Goal: Complete application form: Complete application form

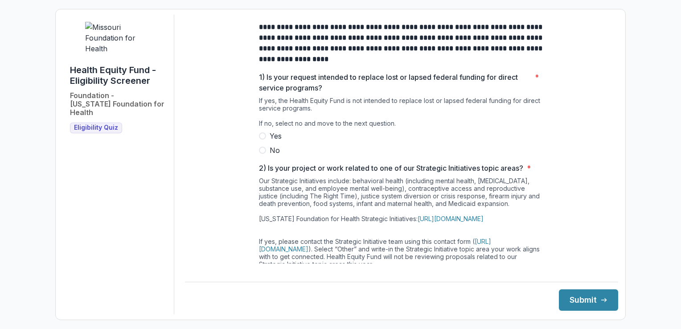
click at [265, 156] on label "No" at bounding box center [401, 150] width 285 height 11
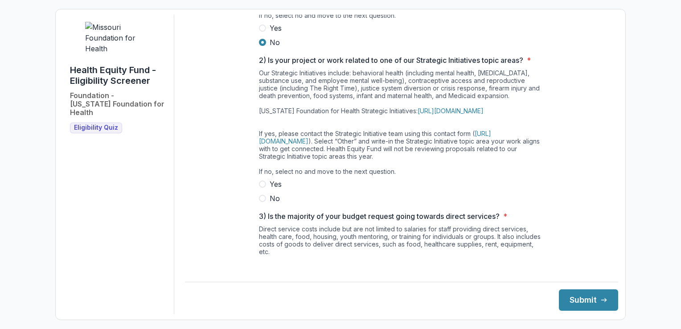
scroll to position [108, 0]
click at [266, 203] on label "No" at bounding box center [401, 198] width 285 height 11
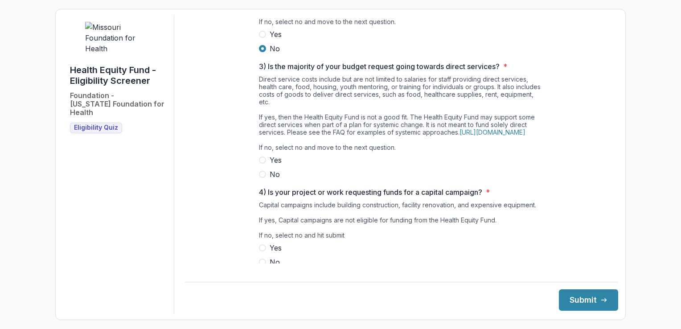
scroll to position [258, 0]
click at [264, 178] on span at bounding box center [262, 174] width 7 height 7
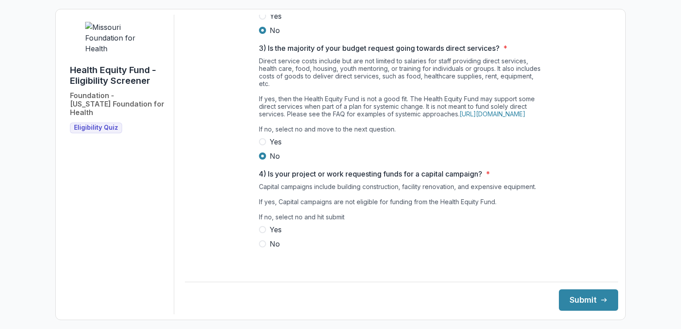
click at [261, 248] on span at bounding box center [262, 243] width 7 height 7
click at [586, 305] on button "Submit" at bounding box center [588, 299] width 59 height 21
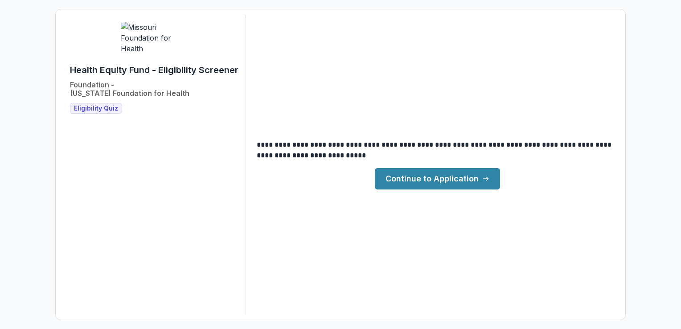
click at [440, 179] on link "Continue to Application" at bounding box center [437, 178] width 125 height 21
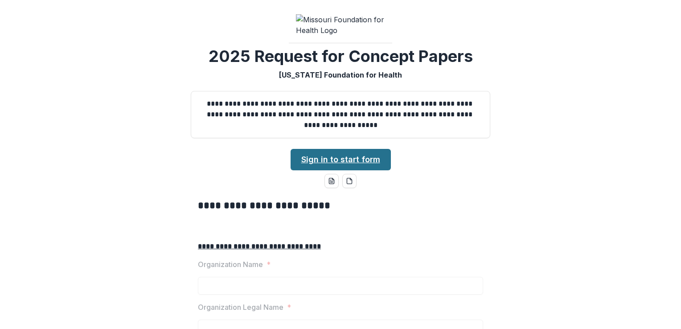
click at [359, 170] on link "Sign in to start form" at bounding box center [341, 159] width 100 height 21
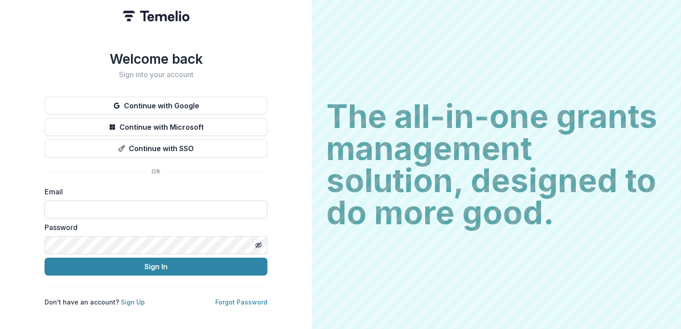
click at [71, 204] on input at bounding box center [156, 210] width 223 height 18
type input "**********"
click at [130, 298] on link "Sign Up" at bounding box center [133, 302] width 24 height 8
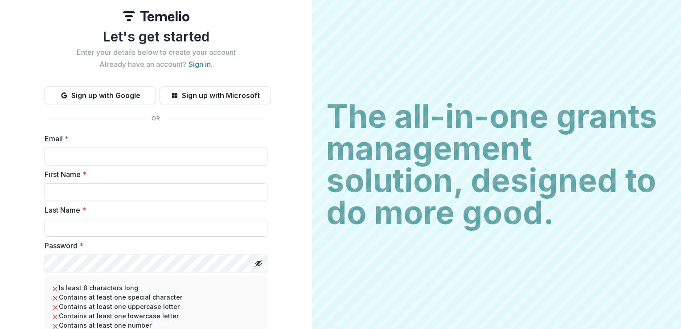
click at [80, 159] on input "Email *" at bounding box center [156, 157] width 223 height 18
type input "**********"
type input "******"
type input "*******"
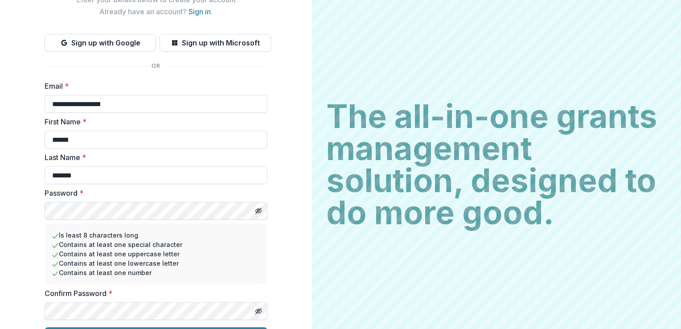
scroll to position [75, 0]
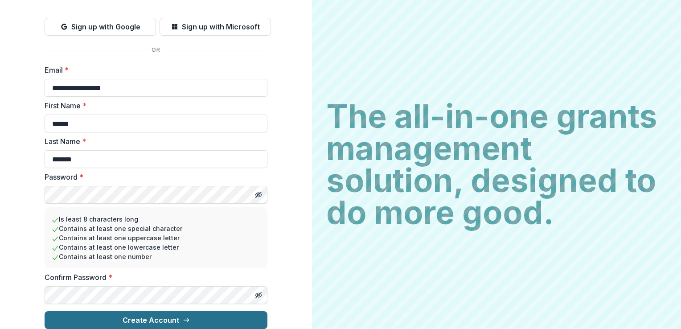
click at [134, 311] on button "Create Account" at bounding box center [156, 320] width 223 height 18
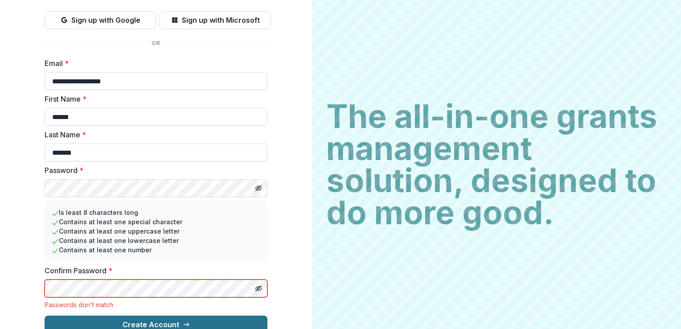
scroll to position [87, 0]
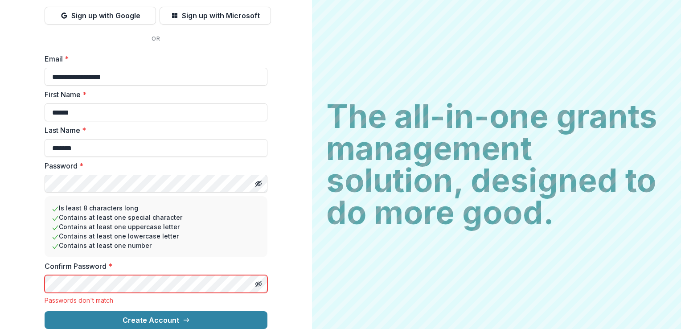
click at [0, 278] on html "**********" at bounding box center [340, 164] width 681 height 329
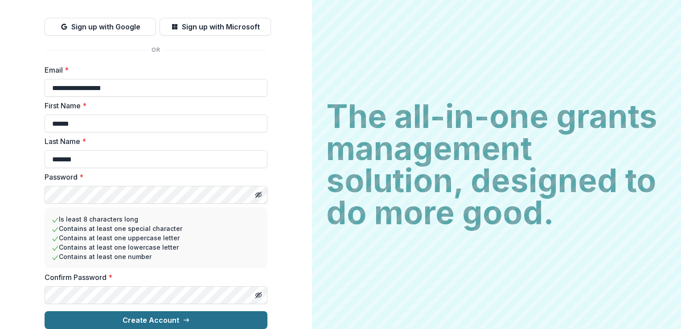
click at [125, 316] on button "Create Account" at bounding box center [156, 320] width 223 height 18
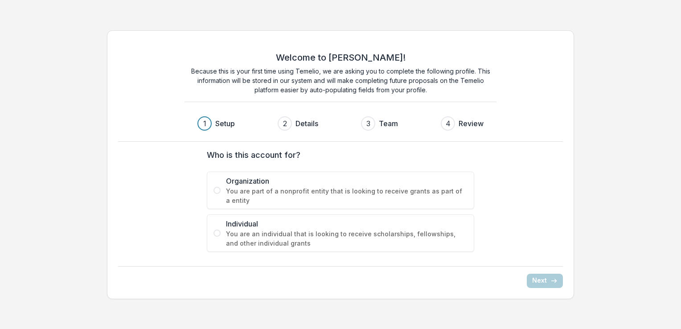
click at [213, 185] on label "Organization You are part of a nonprofit entity that is looking to receive gran…" at bounding box center [341, 190] width 268 height 37
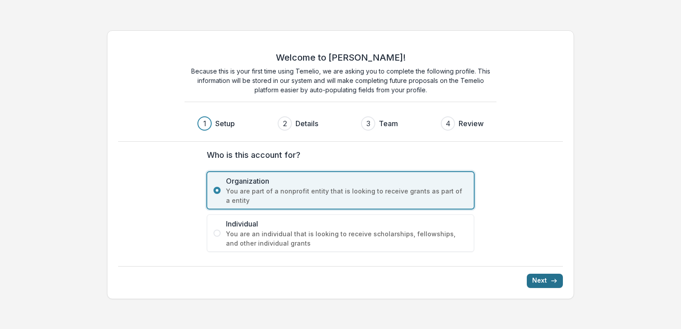
click at [535, 283] on button "Next" at bounding box center [545, 281] width 36 height 14
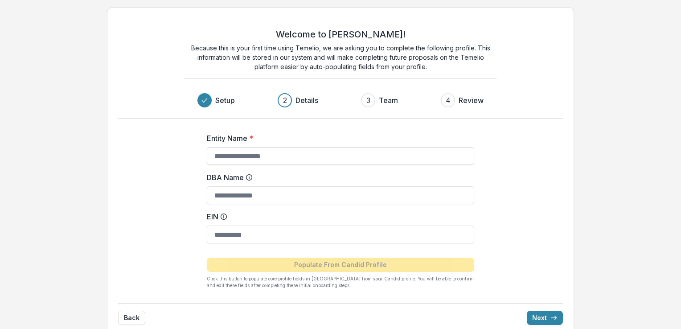
click at [285, 158] on input "Entity Name *" at bounding box center [341, 156] width 268 height 18
type input "**********"
click at [248, 195] on input "DBA Name" at bounding box center [341, 195] width 268 height 18
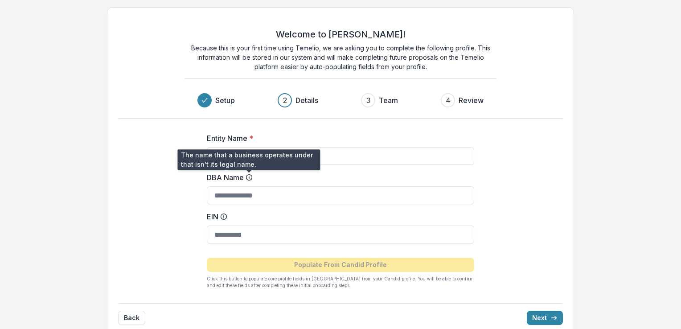
click at [248, 178] on icon at bounding box center [249, 177] width 7 height 7
click at [248, 186] on input "DBA Name" at bounding box center [341, 195] width 268 height 18
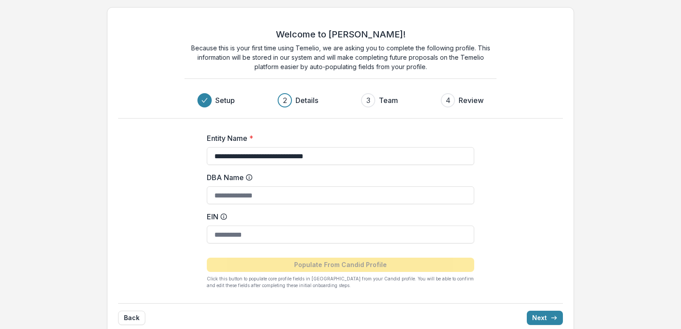
click at [248, 178] on icon at bounding box center [249, 177] width 7 height 7
click at [248, 186] on input "DBA Name" at bounding box center [341, 195] width 268 height 18
click at [248, 178] on icon at bounding box center [249, 177] width 7 height 7
click at [248, 186] on input "DBA Name" at bounding box center [341, 195] width 268 height 18
click at [248, 178] on icon at bounding box center [249, 177] width 7 height 7
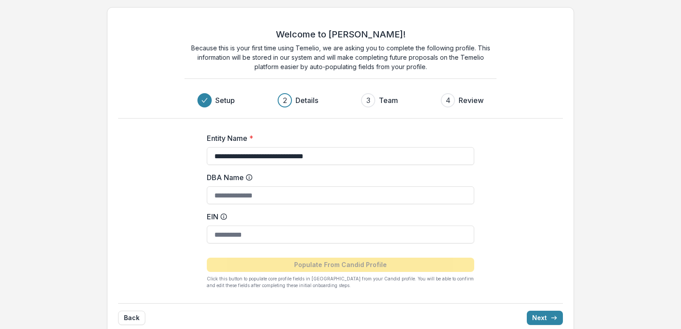
click at [248, 186] on input "DBA Name" at bounding box center [341, 195] width 268 height 18
click at [234, 241] on input "EIN" at bounding box center [341, 235] width 268 height 18
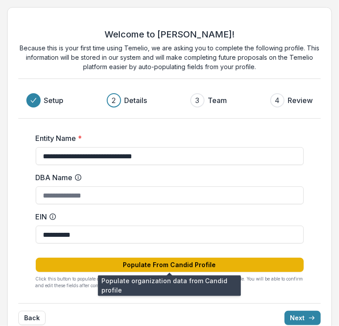
type input "**********"
click at [178, 261] on button "Populate From Candid Profile" at bounding box center [170, 265] width 268 height 14
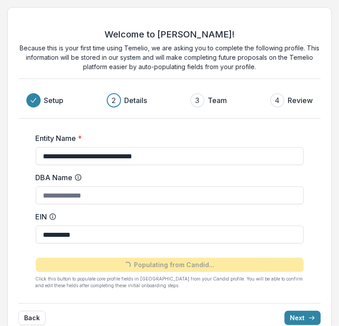
type input "**********"
click at [304, 312] on button "Next" at bounding box center [302, 318] width 36 height 14
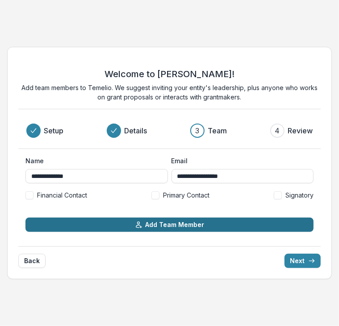
click at [140, 229] on button "Add Team Member" at bounding box center [169, 225] width 288 height 14
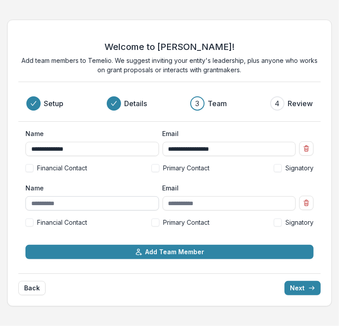
click at [75, 204] on input "Name" at bounding box center [91, 203] width 133 height 14
click at [61, 199] on input "Name" at bounding box center [91, 203] width 133 height 14
type input "*"
type input "**********"
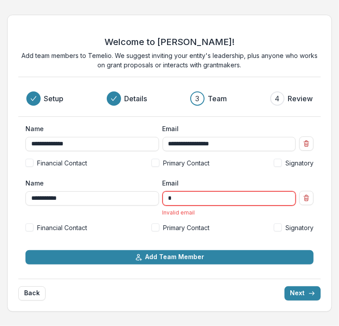
click at [29, 226] on span at bounding box center [29, 227] width 8 height 8
click at [153, 227] on span at bounding box center [155, 227] width 8 height 8
click at [278, 226] on span at bounding box center [277, 227] width 8 height 8
click at [198, 198] on input "*" at bounding box center [228, 198] width 133 height 14
type input "**********"
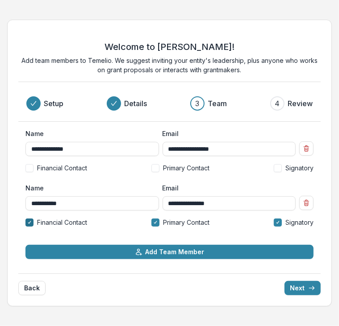
click at [28, 221] on icon at bounding box center [30, 222] width 4 height 3
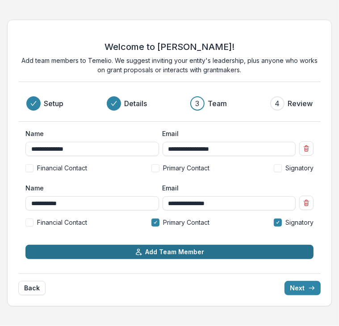
click at [118, 247] on button "Add Team Member" at bounding box center [169, 252] width 288 height 14
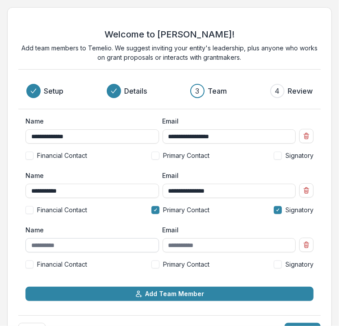
click at [74, 244] on input "Name" at bounding box center [91, 245] width 133 height 14
click at [74, 244] on input "*******" at bounding box center [91, 245] width 133 height 14
type input "**********"
click at [30, 263] on span at bounding box center [29, 264] width 8 height 8
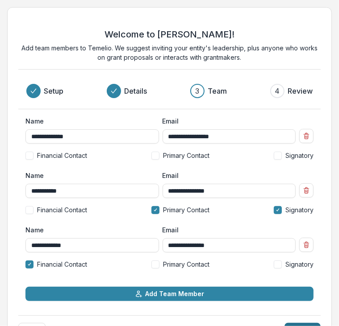
click at [296, 325] on button "Next" at bounding box center [302, 330] width 36 height 14
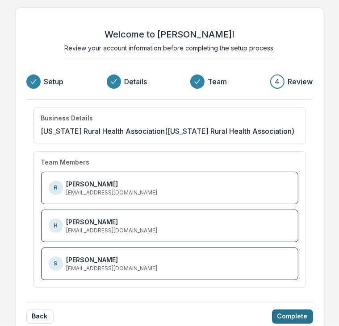
click at [281, 315] on button "Complete" at bounding box center [292, 317] width 41 height 14
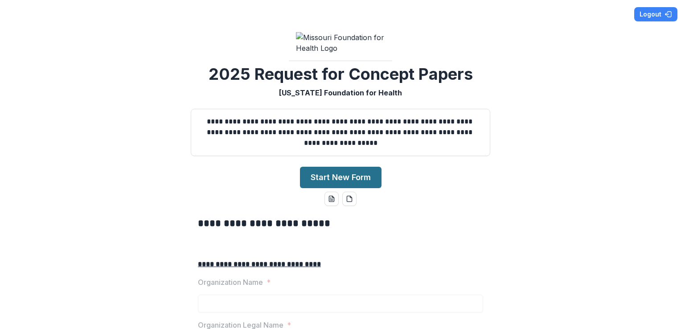
click at [333, 188] on button "Start New Form" at bounding box center [341, 177] width 82 height 21
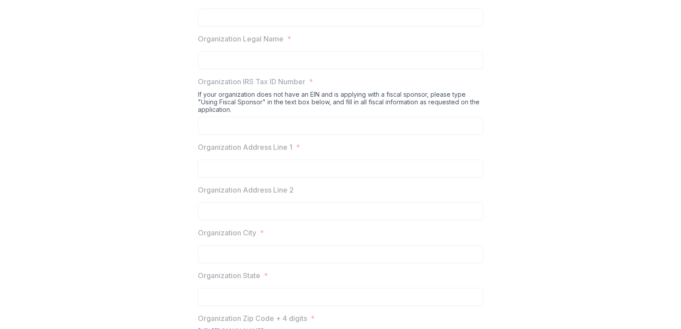
scroll to position [293, 0]
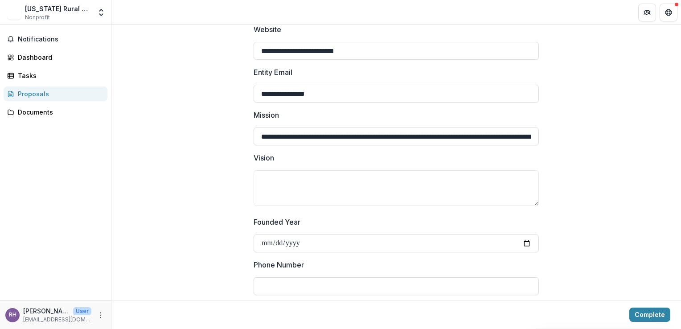
scroll to position [212, 0]
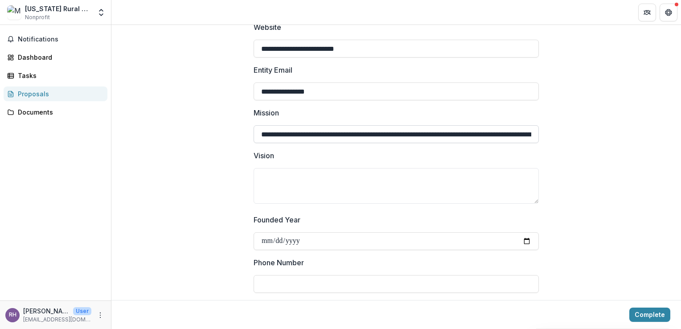
click at [364, 128] on input "**********" at bounding box center [396, 134] width 285 height 18
drag, startPoint x: 530, startPoint y: 125, endPoint x: 393, endPoint y: 128, distance: 137.0
click at [393, 128] on input "**********" at bounding box center [396, 134] width 285 height 18
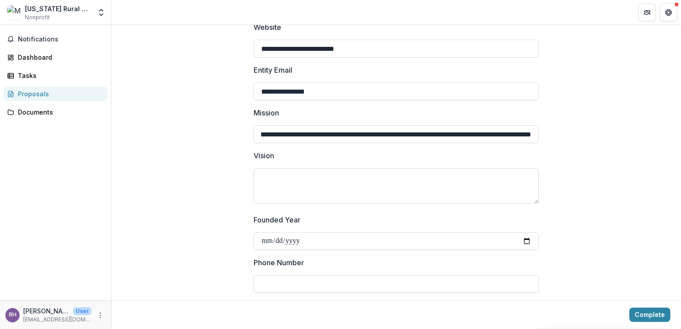
type input "**********"
click at [349, 181] on textarea "Vision" at bounding box center [396, 186] width 285 height 36
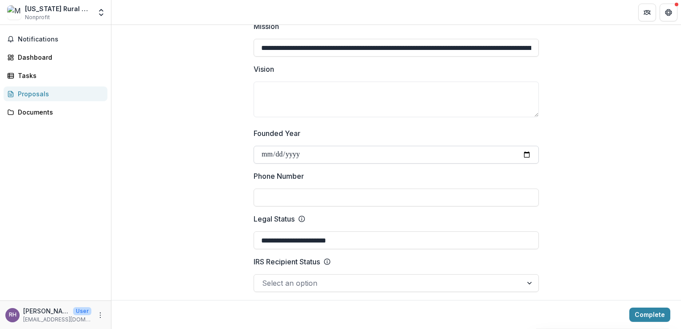
scroll to position [299, 0]
click at [287, 188] on input "Phone Number" at bounding box center [396, 197] width 285 height 18
click at [285, 188] on input "Phone Number" at bounding box center [396, 197] width 285 height 18
click at [276, 188] on input "Phone Number" at bounding box center [396, 197] width 285 height 18
paste input "**********"
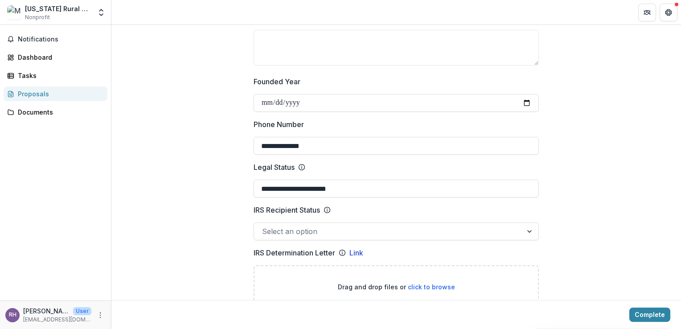
scroll to position [412, 0]
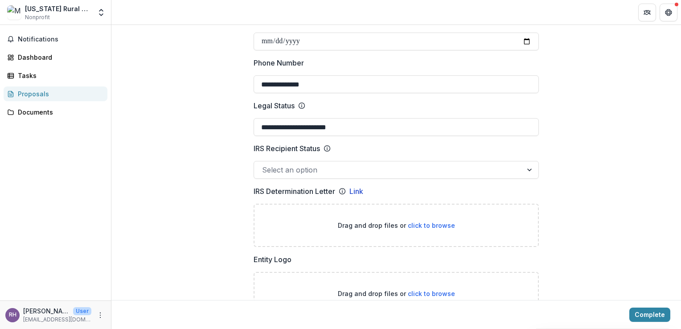
type input "**********"
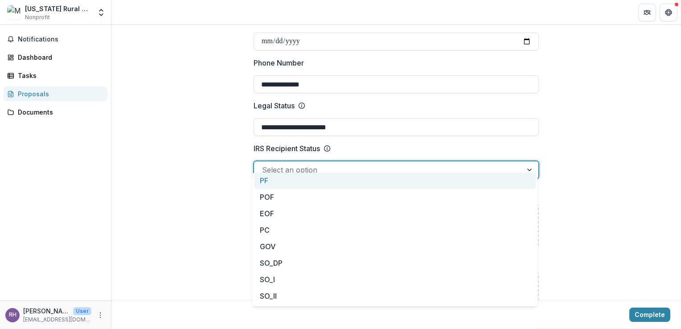
click at [303, 164] on div at bounding box center [388, 170] width 252 height 12
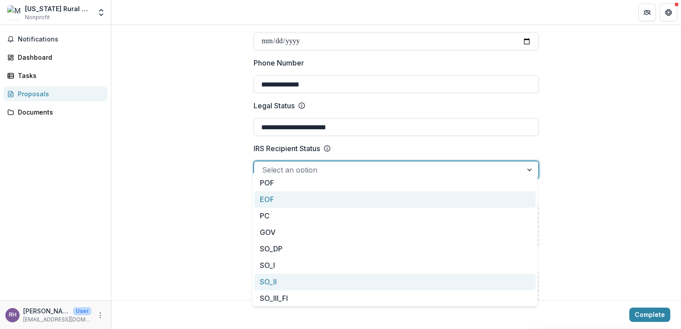
scroll to position [0, 0]
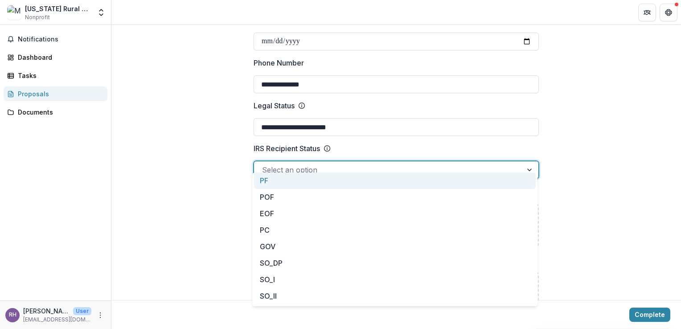
click at [347, 143] on label "IRS Recipient Status" at bounding box center [394, 148] width 280 height 11
click at [264, 165] on input "IRS Recipient Status" at bounding box center [263, 170] width 2 height 11
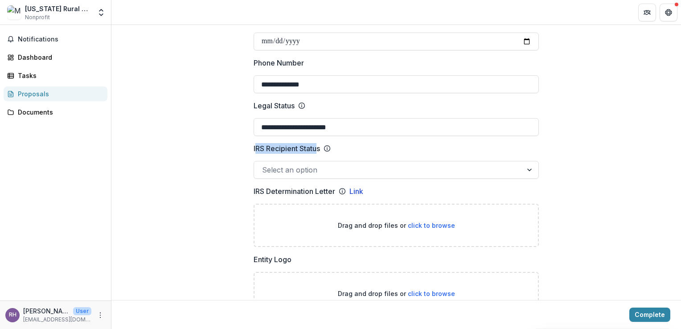
drag, startPoint x: 318, startPoint y: 139, endPoint x: 254, endPoint y: 142, distance: 64.7
click at [254, 143] on p "IRS Recipient Status" at bounding box center [287, 148] width 66 height 11
click at [262, 165] on input "IRS Recipient Status" at bounding box center [263, 170] width 2 height 11
drag, startPoint x: 324, startPoint y: 138, endPoint x: 244, endPoint y: 143, distance: 79.5
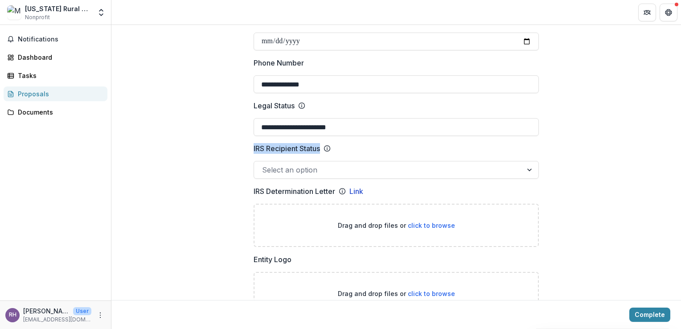
copy div "IRS Recipient Status"
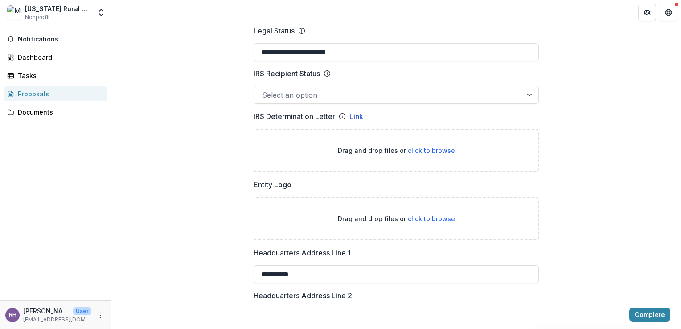
scroll to position [487, 0]
click at [425, 215] on span "click to browse" at bounding box center [431, 219] width 47 height 8
type input "**********"
click at [346, 113] on icon at bounding box center [342, 116] width 7 height 7
click at [343, 113] on icon at bounding box center [342, 116] width 7 height 7
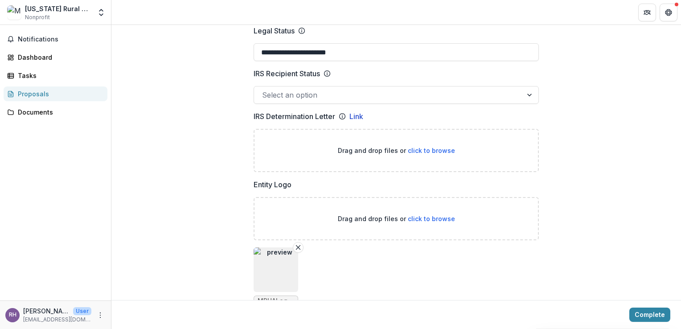
click at [343, 113] on icon at bounding box center [342, 116] width 7 height 7
click at [419, 147] on span "click to browse" at bounding box center [431, 151] width 47 height 8
click at [412, 147] on span "click to browse" at bounding box center [431, 151] width 47 height 8
type input "**********"
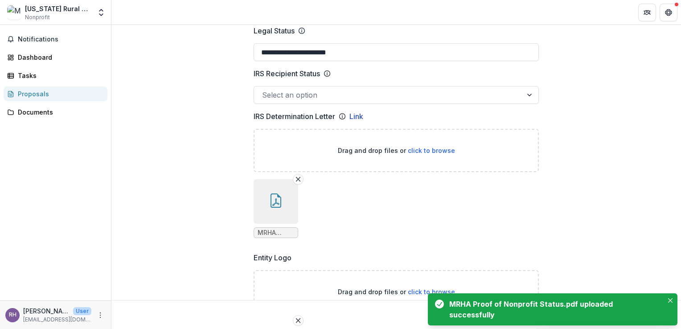
click at [272, 194] on icon "button" at bounding box center [276, 201] width 14 height 14
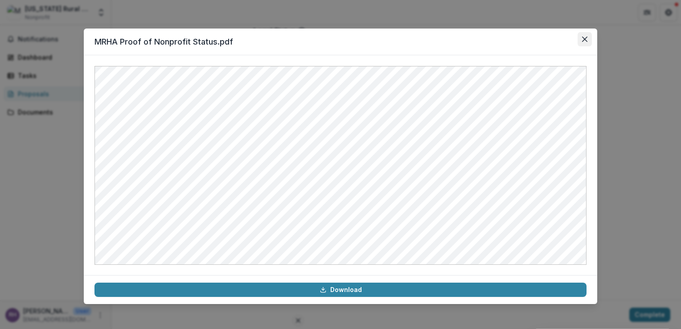
click at [583, 33] on button "Close" at bounding box center [585, 39] width 14 height 14
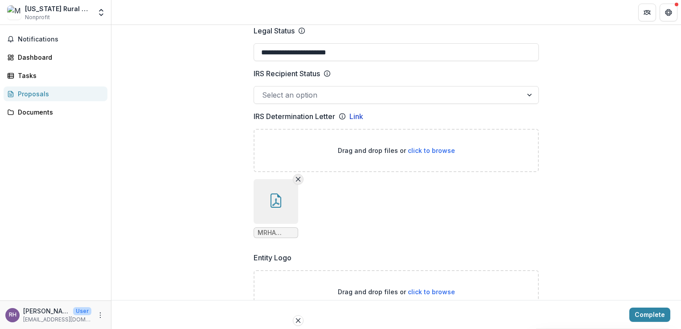
click at [297, 178] on line "Remove File" at bounding box center [299, 180] width 4 height 4
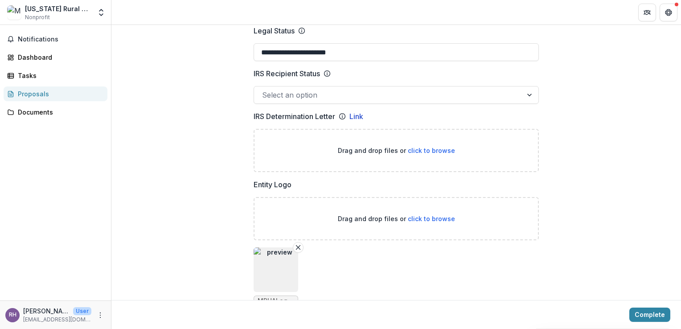
click at [431, 147] on span "click to browse" at bounding box center [431, 151] width 47 height 8
type input "**********"
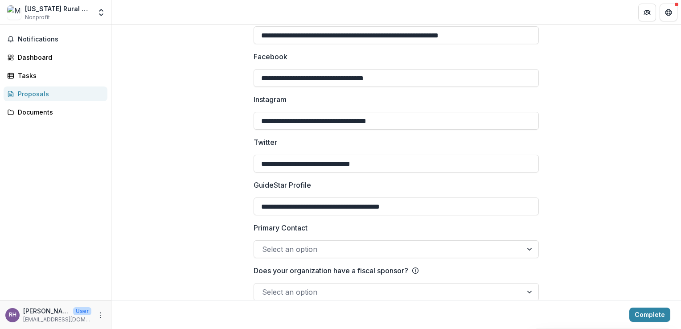
scroll to position [1391, 0]
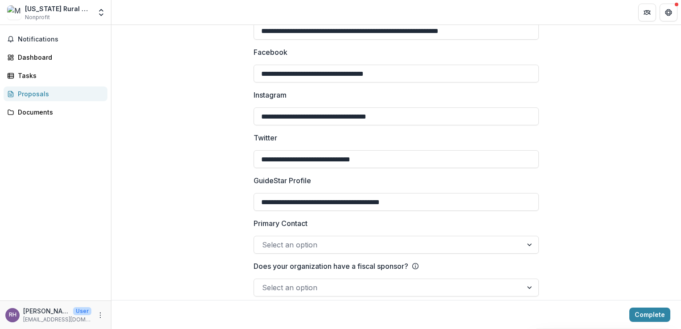
click at [351, 239] on div at bounding box center [388, 245] width 252 height 12
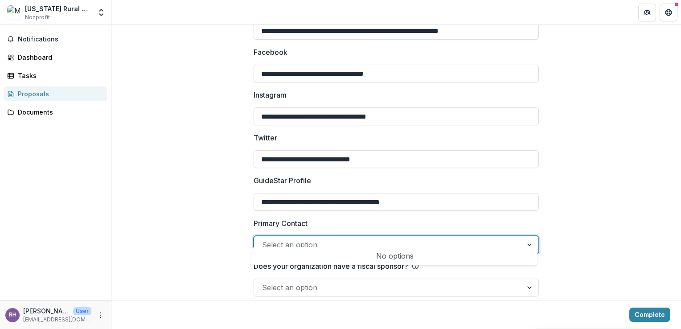
click at [351, 239] on div at bounding box center [388, 245] width 252 height 12
click at [416, 281] on div at bounding box center [388, 287] width 252 height 12
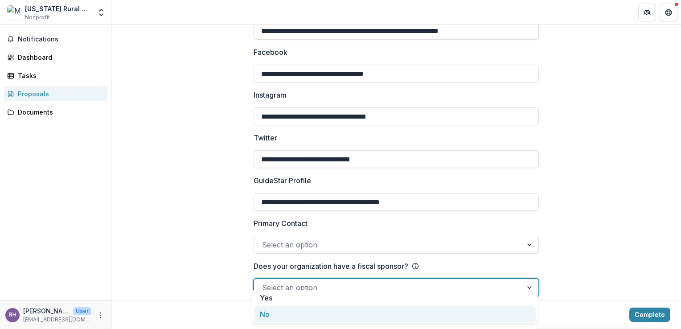
click at [265, 316] on div "No" at bounding box center [395, 314] width 282 height 17
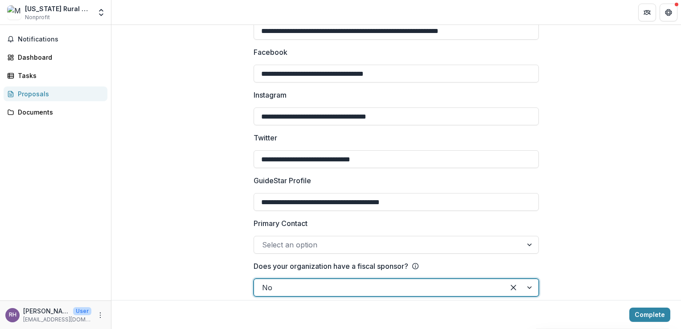
click at [264, 239] on div at bounding box center [388, 245] width 252 height 12
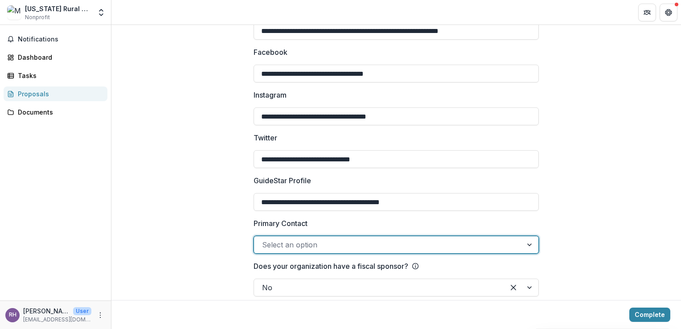
click at [495, 239] on div at bounding box center [388, 245] width 252 height 12
click at [642, 319] on button "Complete" at bounding box center [650, 315] width 41 height 14
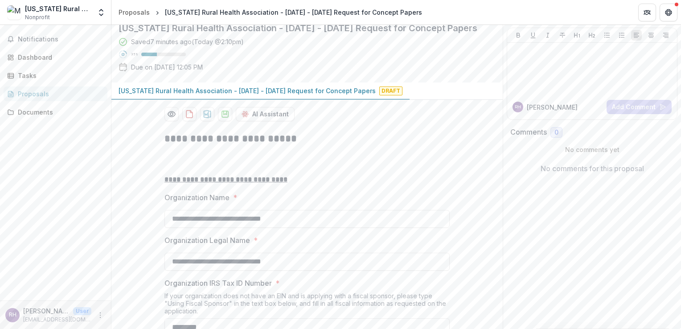
scroll to position [0, 0]
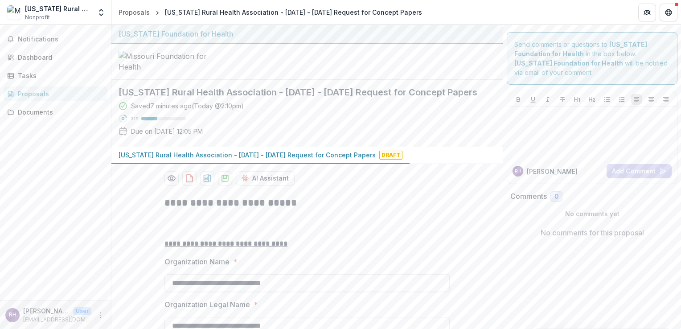
click at [460, 140] on div "Saved 7 minutes ago ( Today @ 2:10pm ) 35 % Due on Aug 26, 2025, 12:05 PM" at bounding box center [300, 120] width 363 height 38
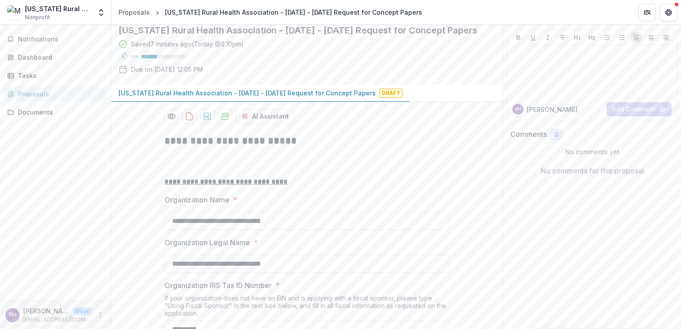
scroll to position [63, 0]
click at [325, 96] on p "[US_STATE] Rural Health Association - [DATE] - [DATE] Request for Concept Papers" at bounding box center [247, 91] width 257 height 9
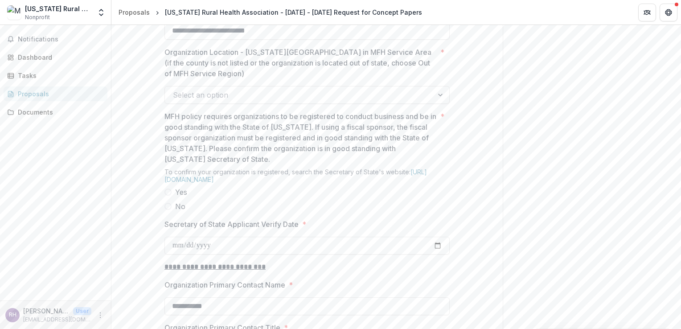
scroll to position [715, 0]
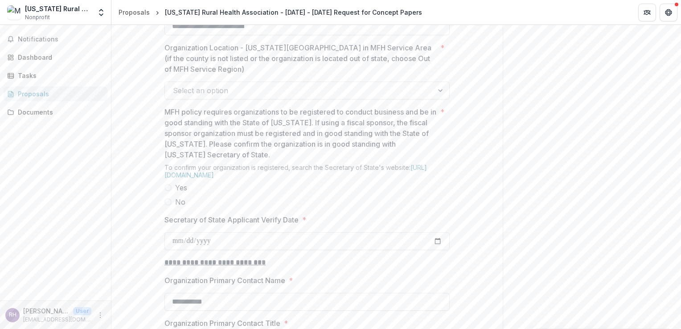
click at [214, 97] on div at bounding box center [299, 90] width 252 height 12
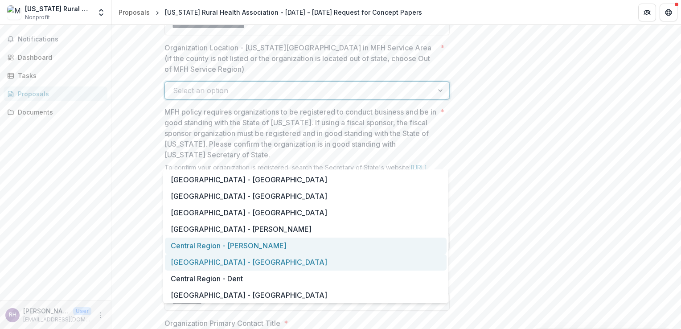
scroll to position [18, 0]
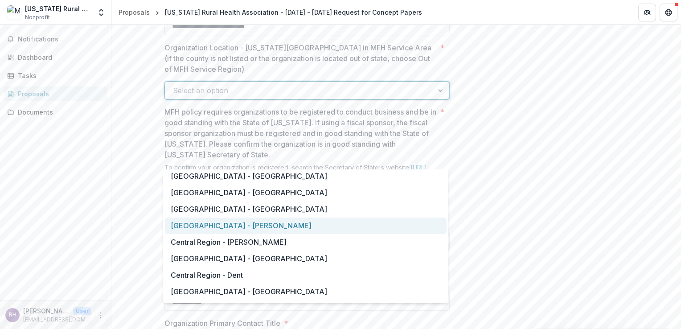
click at [240, 223] on div "[GEOGRAPHIC_DATA] - [PERSON_NAME]" at bounding box center [306, 226] width 282 height 17
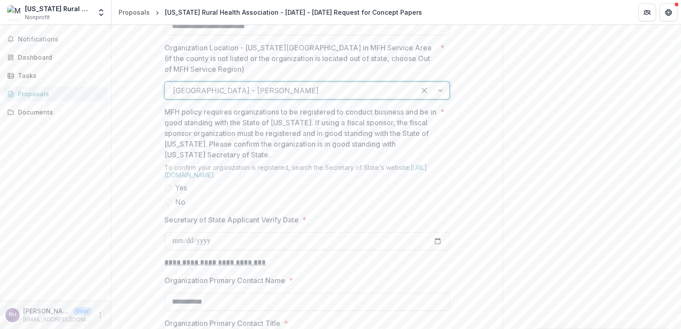
scroll to position [741, 0]
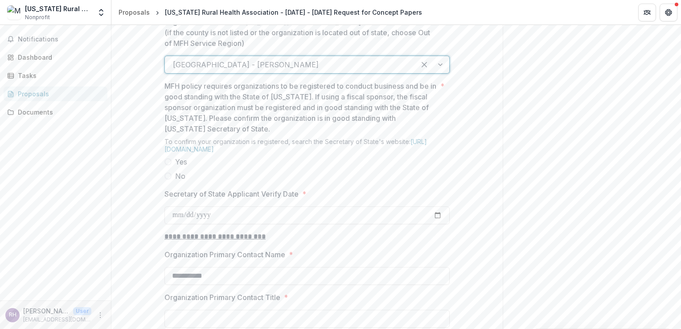
click at [169, 165] on span at bounding box center [168, 161] width 7 height 7
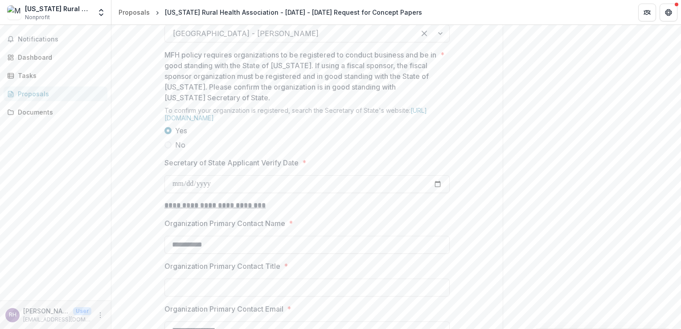
scroll to position [773, 0]
click at [201, 192] on input "Secretary of State Applicant Verify Date *" at bounding box center [307, 183] width 285 height 18
click at [184, 192] on input "Secretary of State Applicant Verify Date *" at bounding box center [307, 183] width 285 height 18
type input "**********"
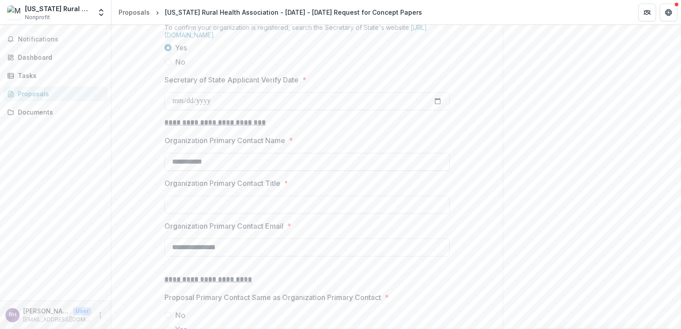
scroll to position [897, 0]
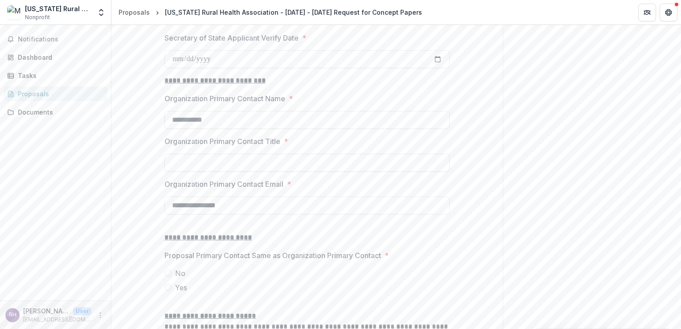
click at [222, 172] on input "Organization Primary Contact Title *" at bounding box center [307, 163] width 285 height 18
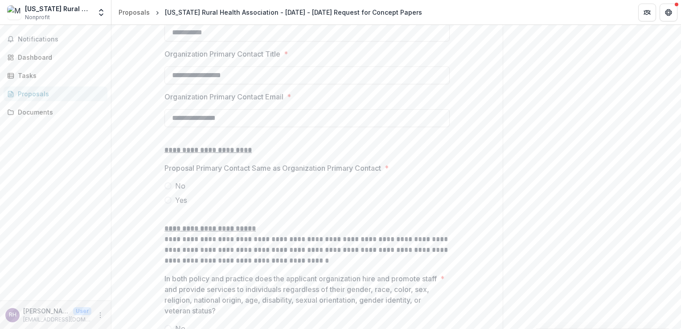
scroll to position [986, 0]
type input "**********"
click at [169, 202] on span at bounding box center [168, 198] width 7 height 7
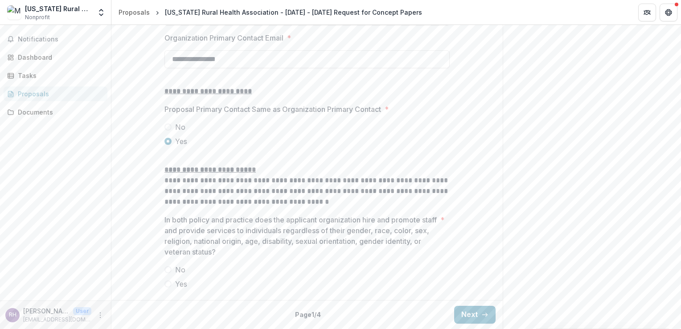
scroll to position [1110, 0]
click at [169, 272] on span at bounding box center [168, 269] width 7 height 7
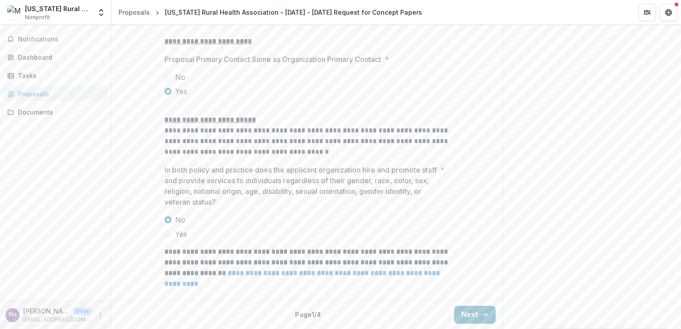
click at [167, 238] on span at bounding box center [168, 234] width 7 height 7
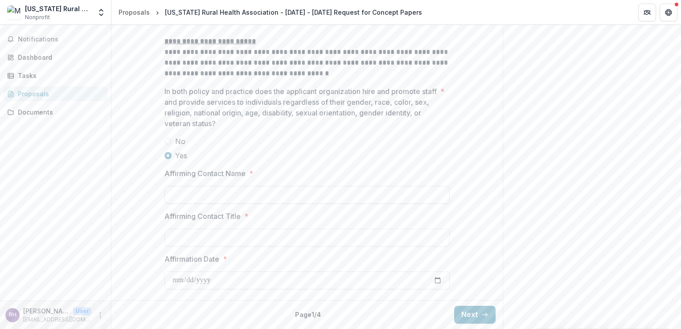
scroll to position [1238, 0]
click at [207, 194] on input "Affirming Contact Name *" at bounding box center [307, 195] width 285 height 18
type input "**********"
click at [194, 237] on input "Affirming Contact Title *" at bounding box center [307, 238] width 285 height 18
type input "**********"
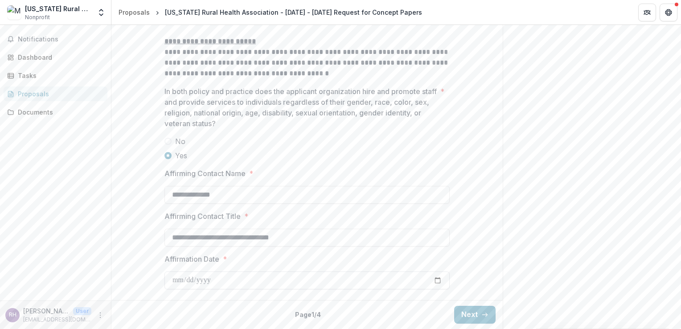
click at [186, 279] on input "Affirmation Date *" at bounding box center [307, 281] width 285 height 18
type input "**********"
click at [491, 311] on button "Next" at bounding box center [474, 315] width 41 height 18
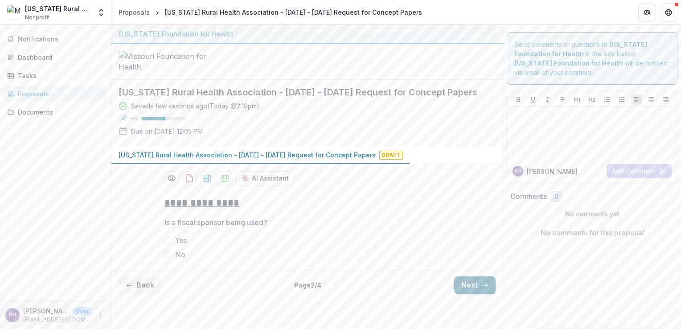
scroll to position [37, 0]
click at [165, 258] on span at bounding box center [168, 254] width 7 height 7
click at [466, 294] on button "Next" at bounding box center [474, 286] width 41 height 18
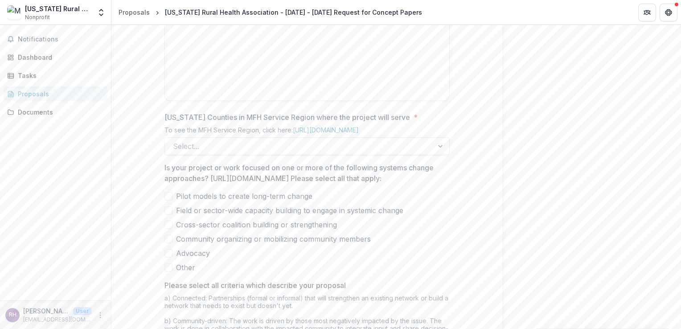
scroll to position [471, 0]
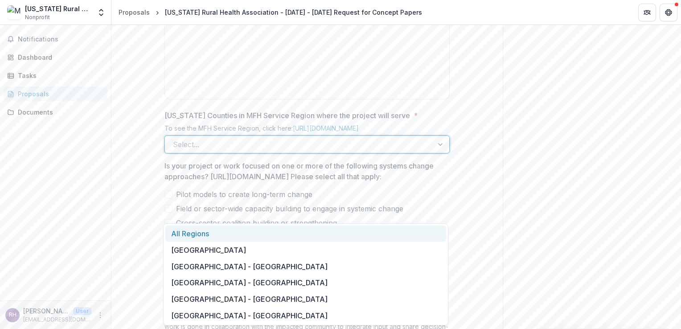
click at [339, 151] on div at bounding box center [299, 144] width 252 height 12
click at [254, 235] on div "All Regions" at bounding box center [305, 234] width 281 height 17
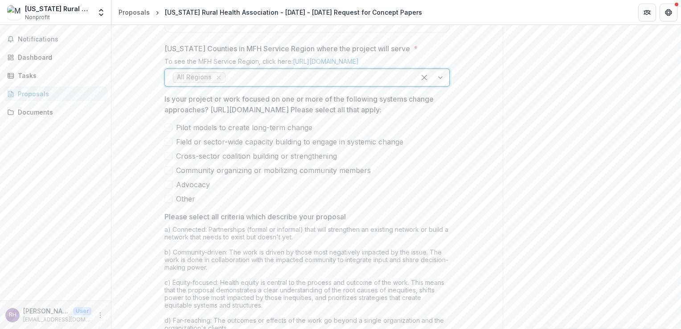
scroll to position [559, 0]
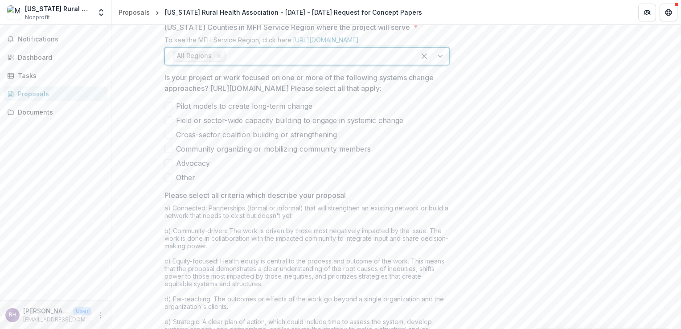
click at [172, 126] on label "Field or sector-wide capacity building to engage in systemic change" at bounding box center [307, 120] width 285 height 11
click at [171, 139] on span at bounding box center [169, 135] width 8 height 8
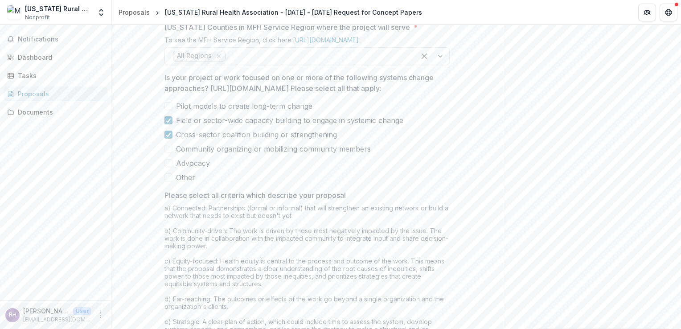
click at [170, 167] on span at bounding box center [169, 163] width 8 height 8
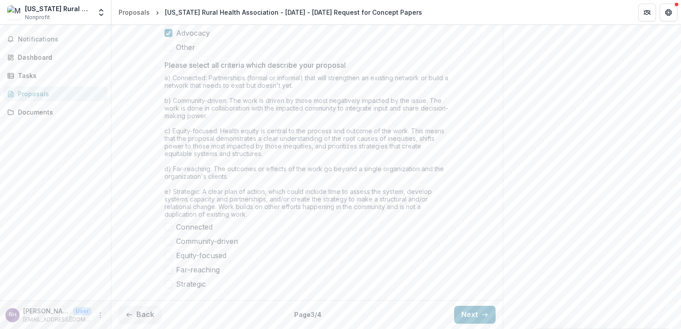
scroll to position [747, 0]
click at [169, 231] on span at bounding box center [169, 227] width 8 height 8
click at [168, 247] on label "Community-driven" at bounding box center [307, 241] width 285 height 11
click at [167, 260] on span at bounding box center [169, 256] width 8 height 8
click at [166, 274] on span at bounding box center [169, 270] width 8 height 8
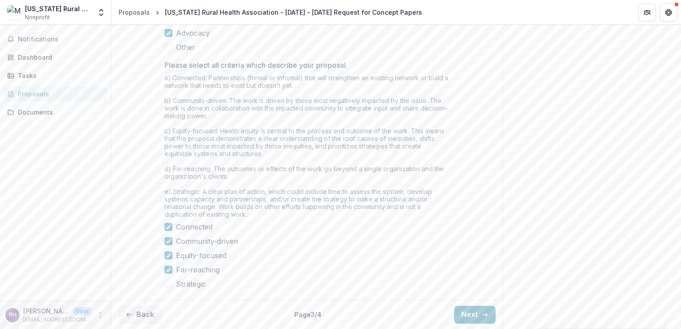
click at [168, 288] on span at bounding box center [169, 284] width 8 height 8
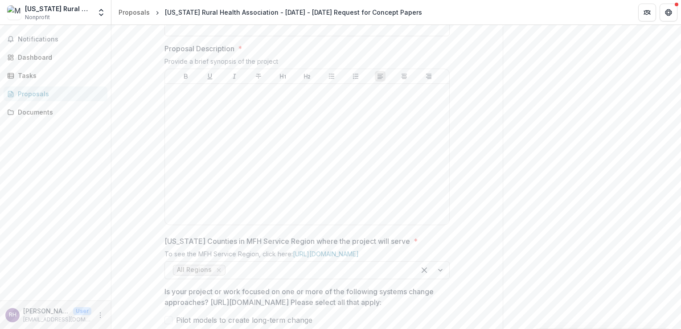
scroll to position [341, 0]
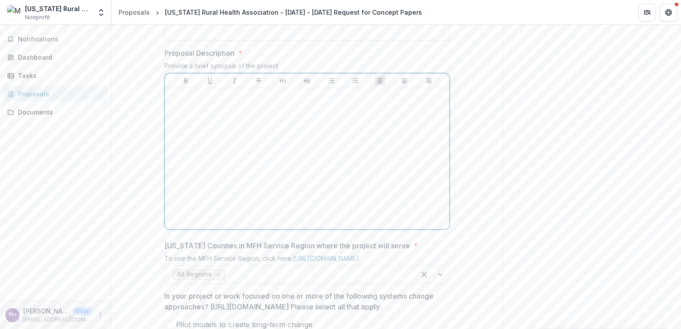
click at [321, 200] on div at bounding box center [307, 159] width 277 height 134
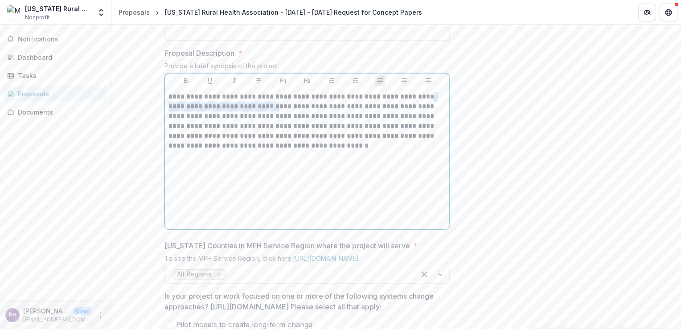
drag, startPoint x: 168, startPoint y: 173, endPoint x: 273, endPoint y: 173, distance: 105.7
click at [273, 151] on p "**********" at bounding box center [307, 121] width 277 height 59
copy p "**********"
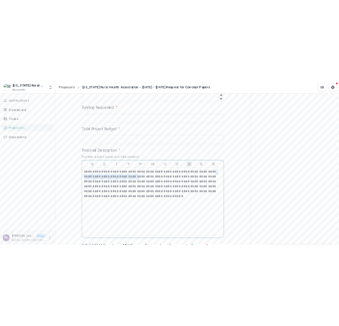
scroll to position [253, 0]
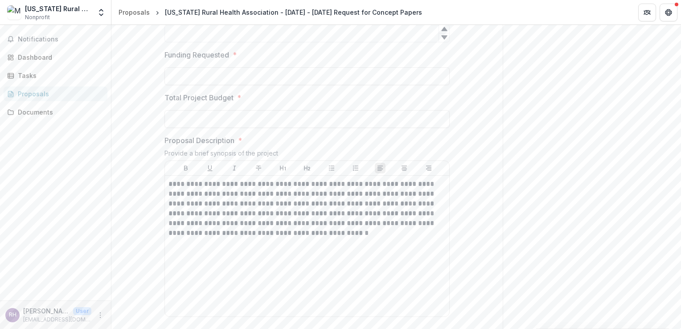
paste input "**********"
type input "**********"
drag, startPoint x: 242, startPoint y: 78, endPoint x: 164, endPoint y: 81, distance: 77.7
click at [165, 17] on label "Duration in Months *" at bounding box center [305, 12] width 280 height 11
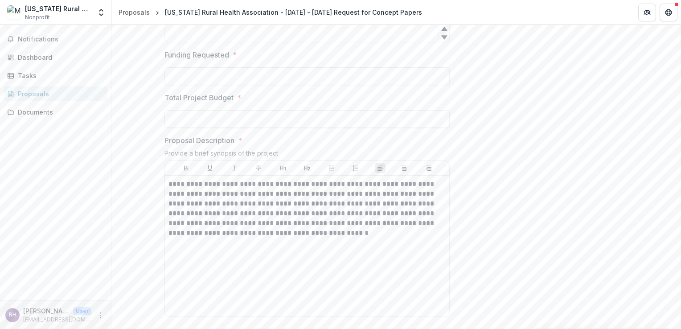
copy label "Duration in Months *"
click at [244, 42] on input "Duration in Months *" at bounding box center [307, 34] width 285 height 18
type input "**"
click at [206, 85] on input "Funding Requested *" at bounding box center [307, 76] width 285 height 18
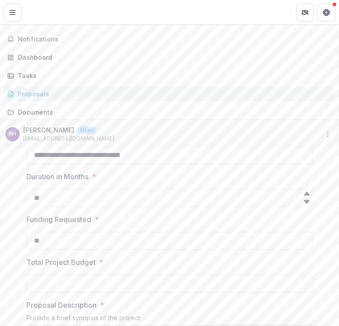
scroll to position [295, 0]
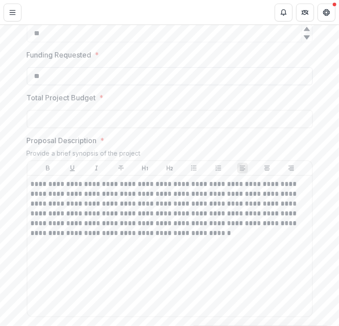
click at [73, 85] on input "**" at bounding box center [169, 76] width 285 height 18
type input "**********"
click at [44, 128] on input "Total Project Budget *" at bounding box center [169, 119] width 285 height 18
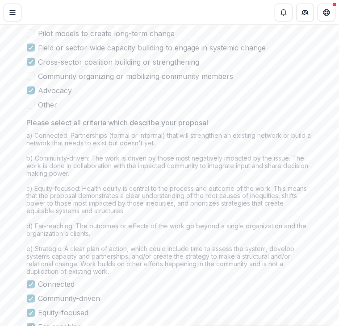
scroll to position [809, 0]
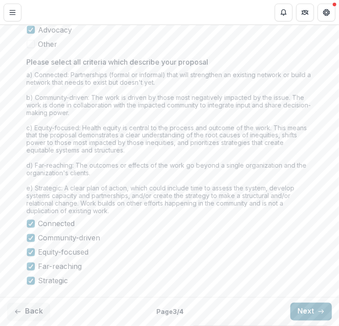
type input "**********"
click at [297, 315] on button "Next" at bounding box center [310, 312] width 41 height 18
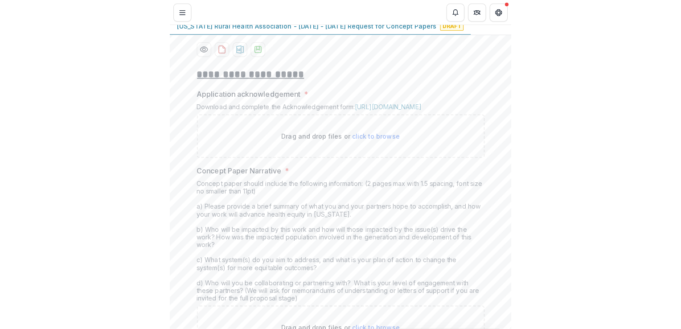
scroll to position [175, 0]
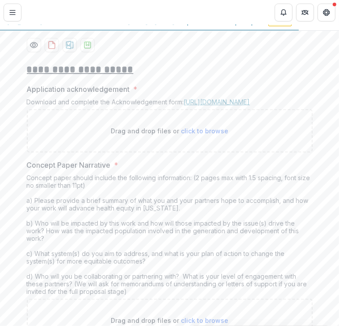
click at [206, 106] on link "https://mffh.org/wordpress/wp-content/uploads/2018/06/MFH-Grant-Acknowledgement…" at bounding box center [217, 102] width 66 height 8
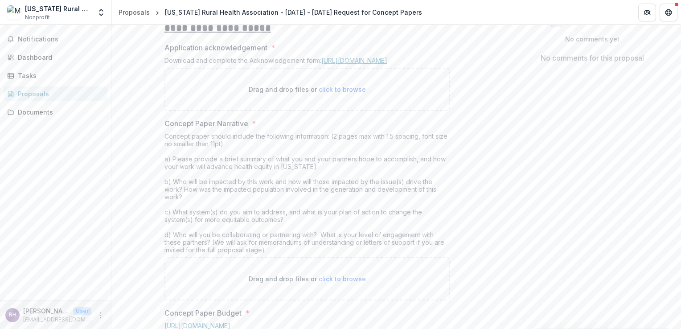
scroll to position [162, 0]
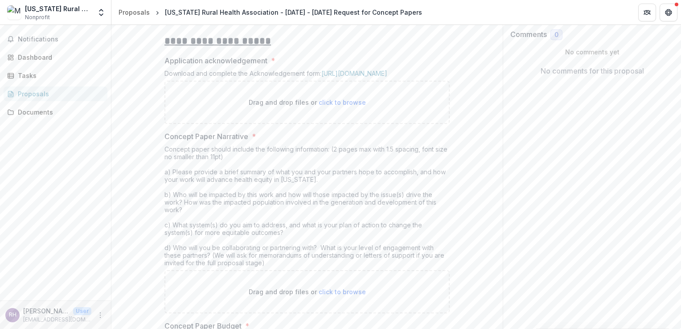
click at [319, 106] on span "click to browse" at bounding box center [342, 103] width 47 height 8
type input "**********"
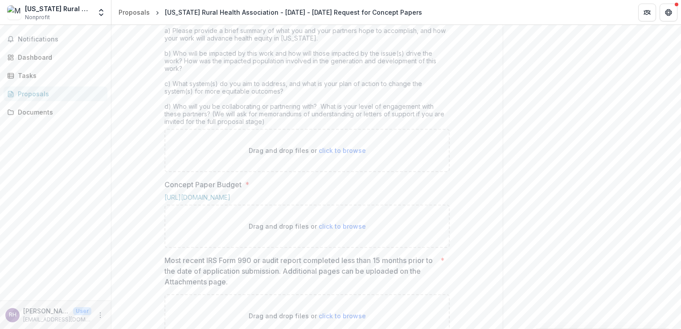
scroll to position [377, 0]
drag, startPoint x: 245, startPoint y: 68, endPoint x: 164, endPoint y: 72, distance: 81.3
copy p "Concept Paper Narrative"
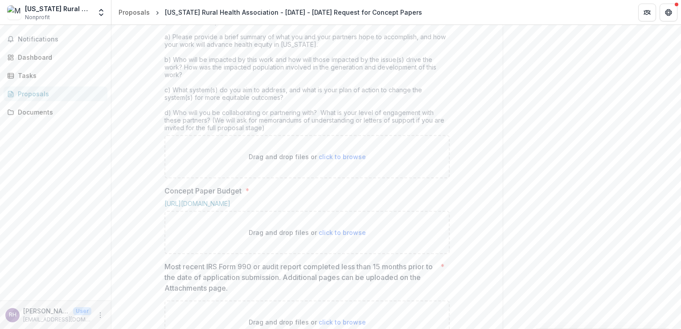
scroll to position [371, 0]
click at [336, 160] on span "click to browse" at bounding box center [342, 157] width 47 height 8
type input "**********"
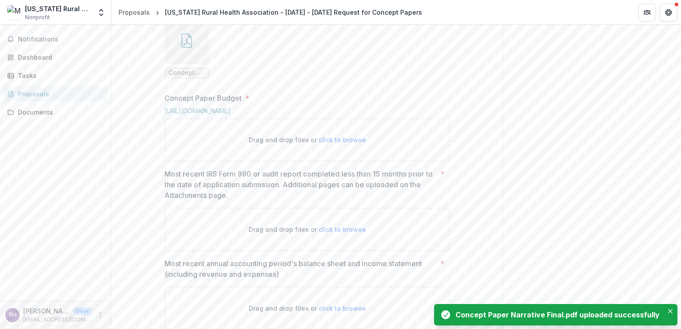
scroll to position [595, 0]
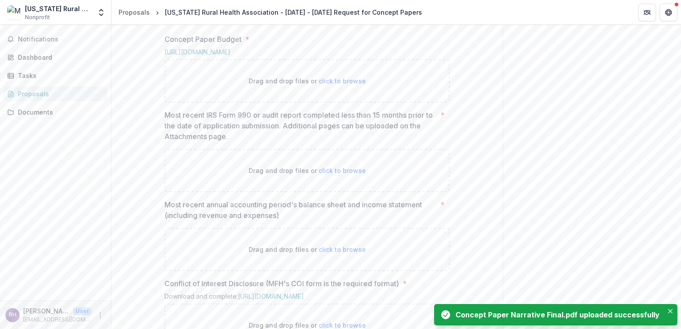
click at [325, 174] on span "click to browse" at bounding box center [342, 171] width 47 height 8
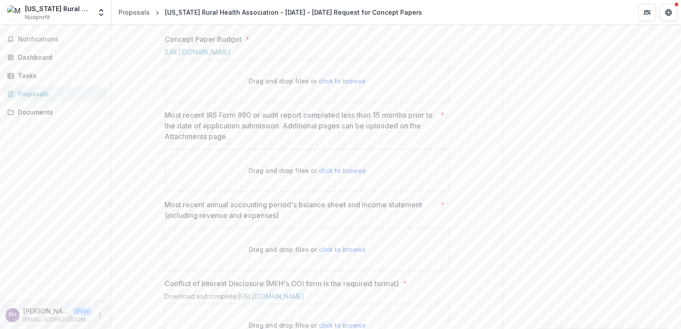
type input "**********"
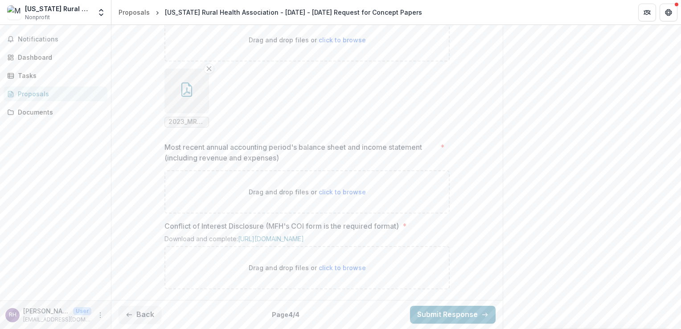
scroll to position [803, 0]
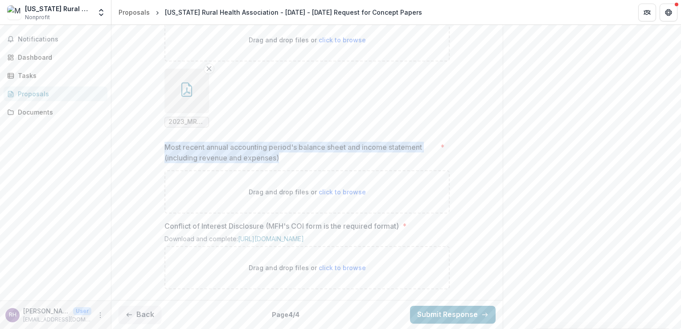
drag, startPoint x: 286, startPoint y: 149, endPoint x: 159, endPoint y: 136, distance: 127.8
copy p "Most recent annual accounting period's balance sheet and income statement (incl…"
click at [304, 235] on link "https://mffh.org/wp-content/uploads/2024/01/MFH-COI-Disclosure-Grant.pdf?mode=0…" at bounding box center [271, 239] width 66 height 8
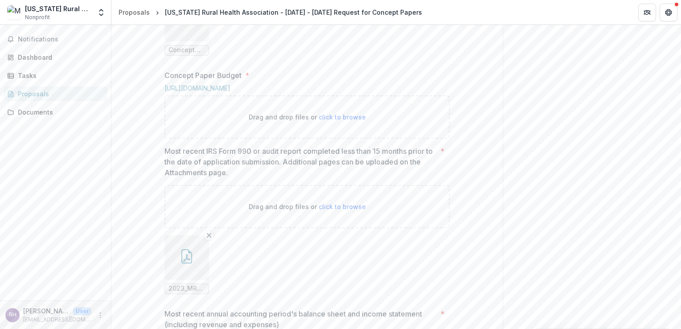
scroll to position [558, 0]
click at [326, 121] on span "click to browse" at bounding box center [342, 118] width 47 height 8
type input "**********"
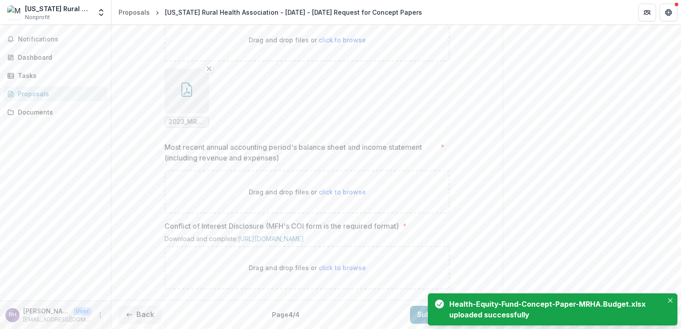
scroll to position [876, 0]
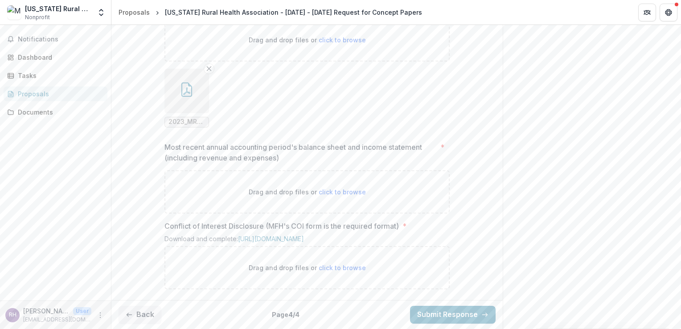
click at [328, 266] on span "click to browse" at bounding box center [342, 268] width 47 height 8
type input "**********"
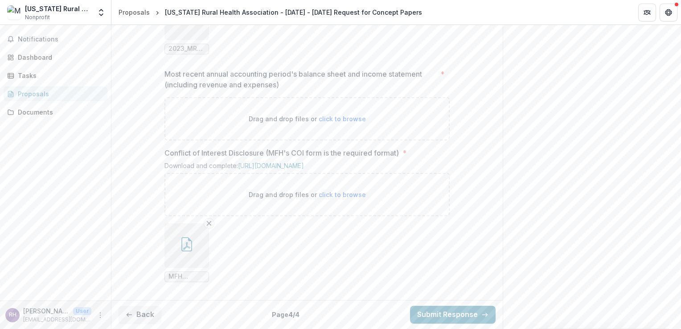
scroll to position [950, 0]
click at [337, 115] on span "click to browse" at bounding box center [342, 119] width 47 height 8
type input "**********"
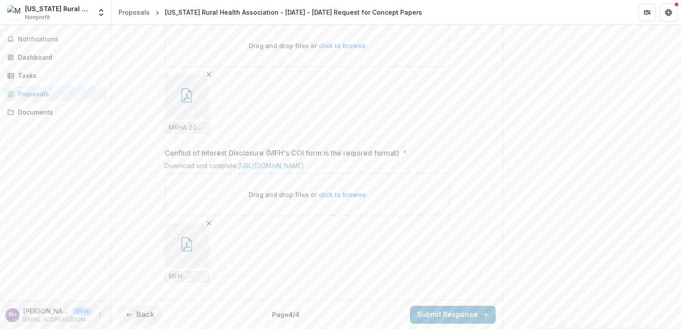
scroll to position [1023, 0]
click at [458, 318] on button "Submit Response" at bounding box center [453, 315] width 86 height 18
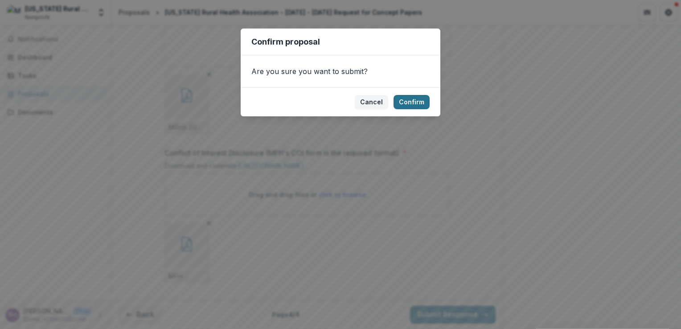
click at [407, 99] on button "Confirm" at bounding box center [412, 102] width 36 height 14
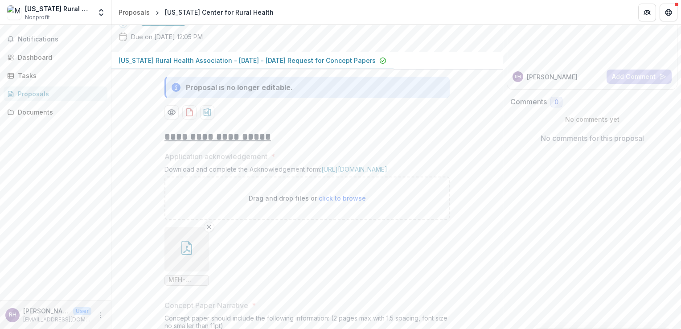
scroll to position [0, 0]
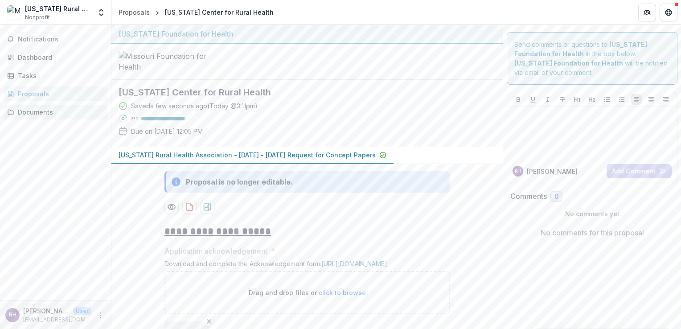
click at [44, 110] on div "Documents" at bounding box center [59, 111] width 83 height 9
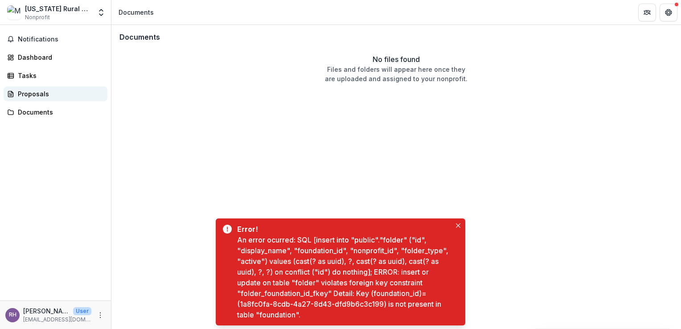
click at [45, 97] on div "Proposals" at bounding box center [59, 93] width 83 height 9
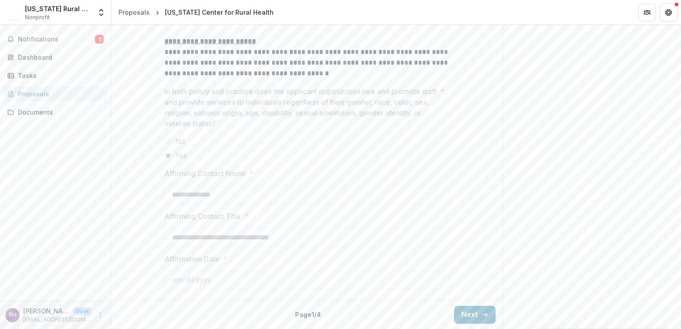
scroll to position [1267, 0]
